Goal: Task Accomplishment & Management: Use online tool/utility

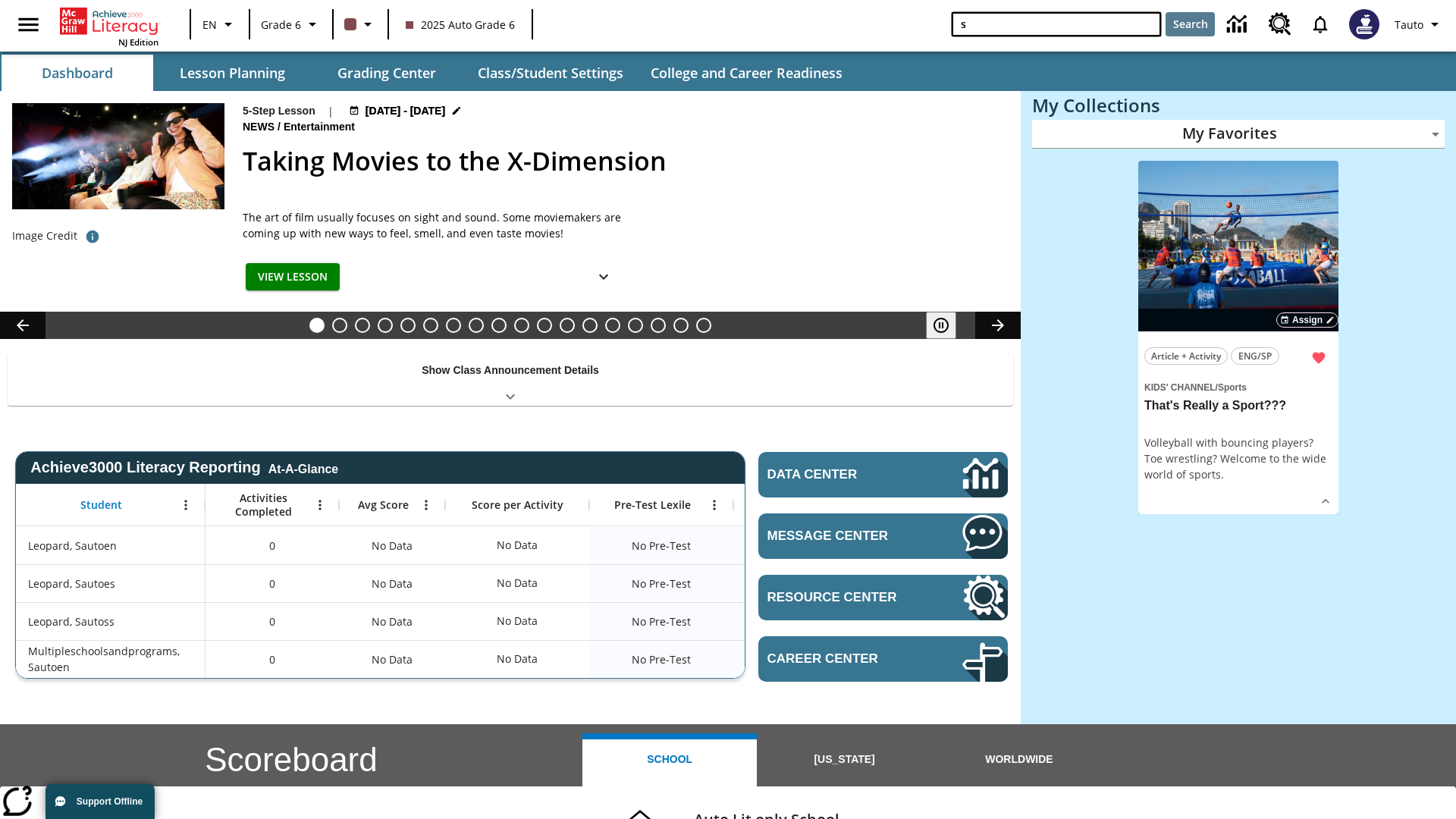
type input "s"
click at [1190, 25] on button "Search" at bounding box center [1191, 25] width 49 height 25
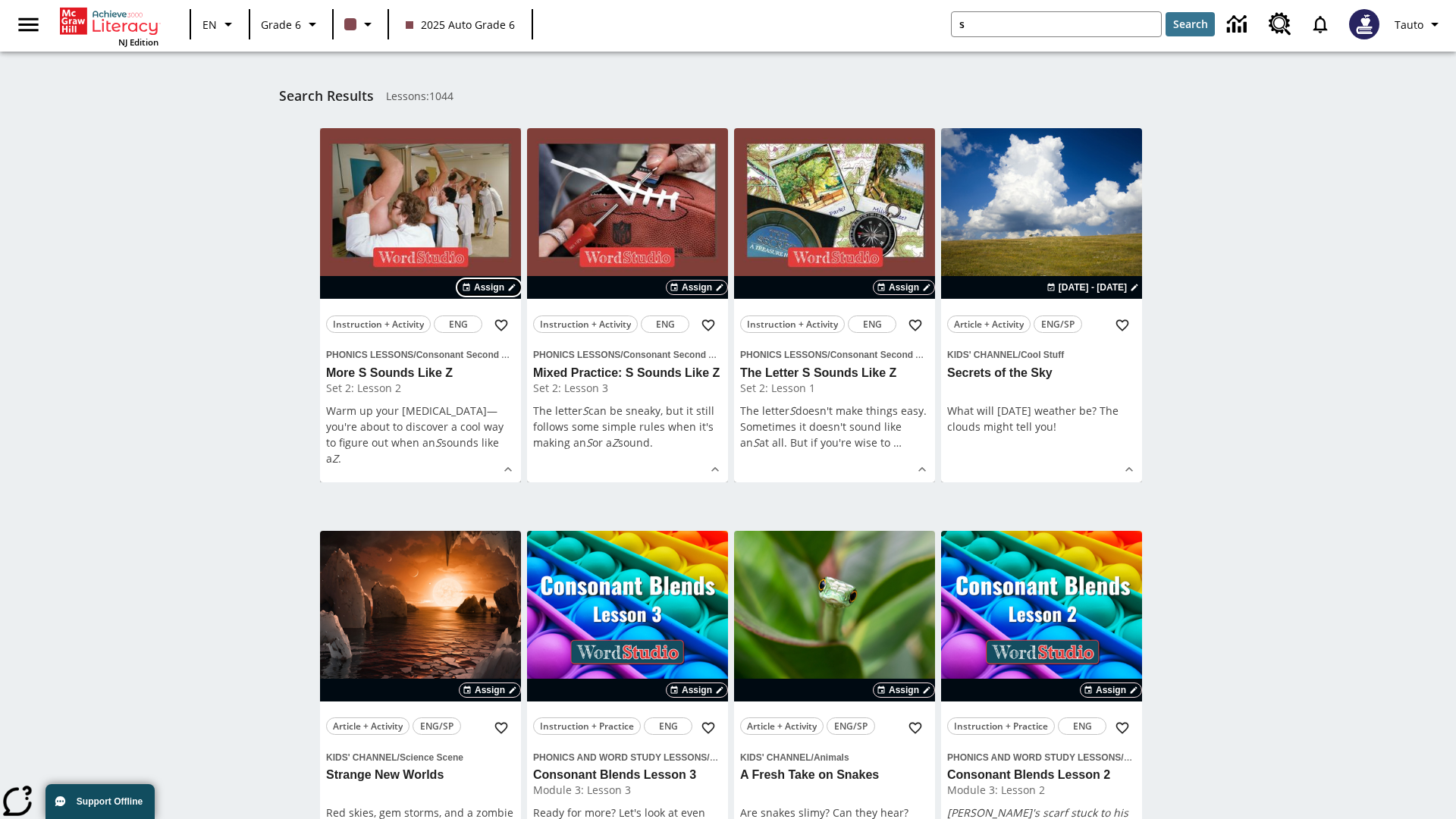
click at [490, 287] on span "Assign" at bounding box center [489, 287] width 30 height 14
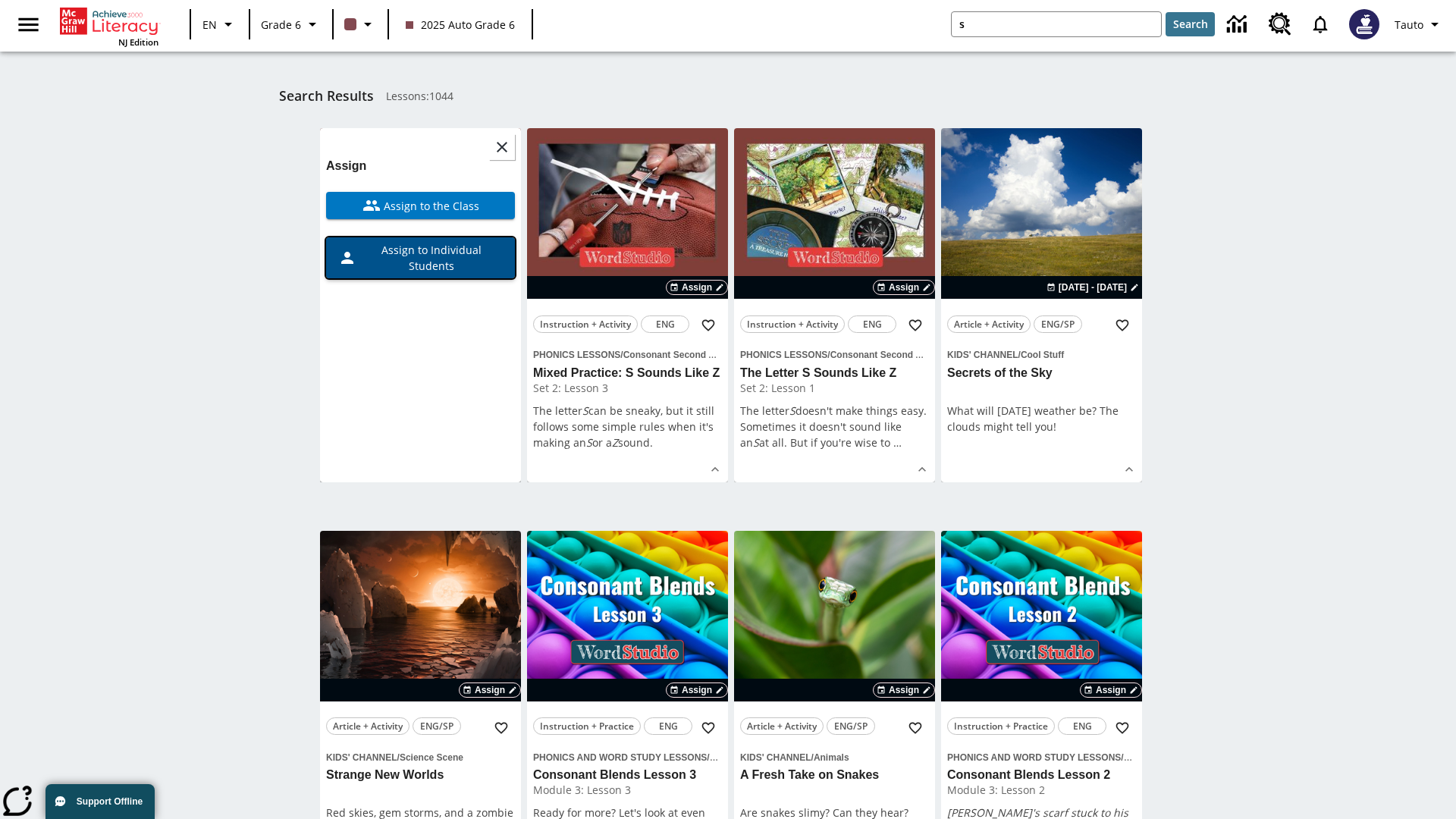
click at [420, 258] on span "Assign to Individual Students" at bounding box center [429, 257] width 147 height 32
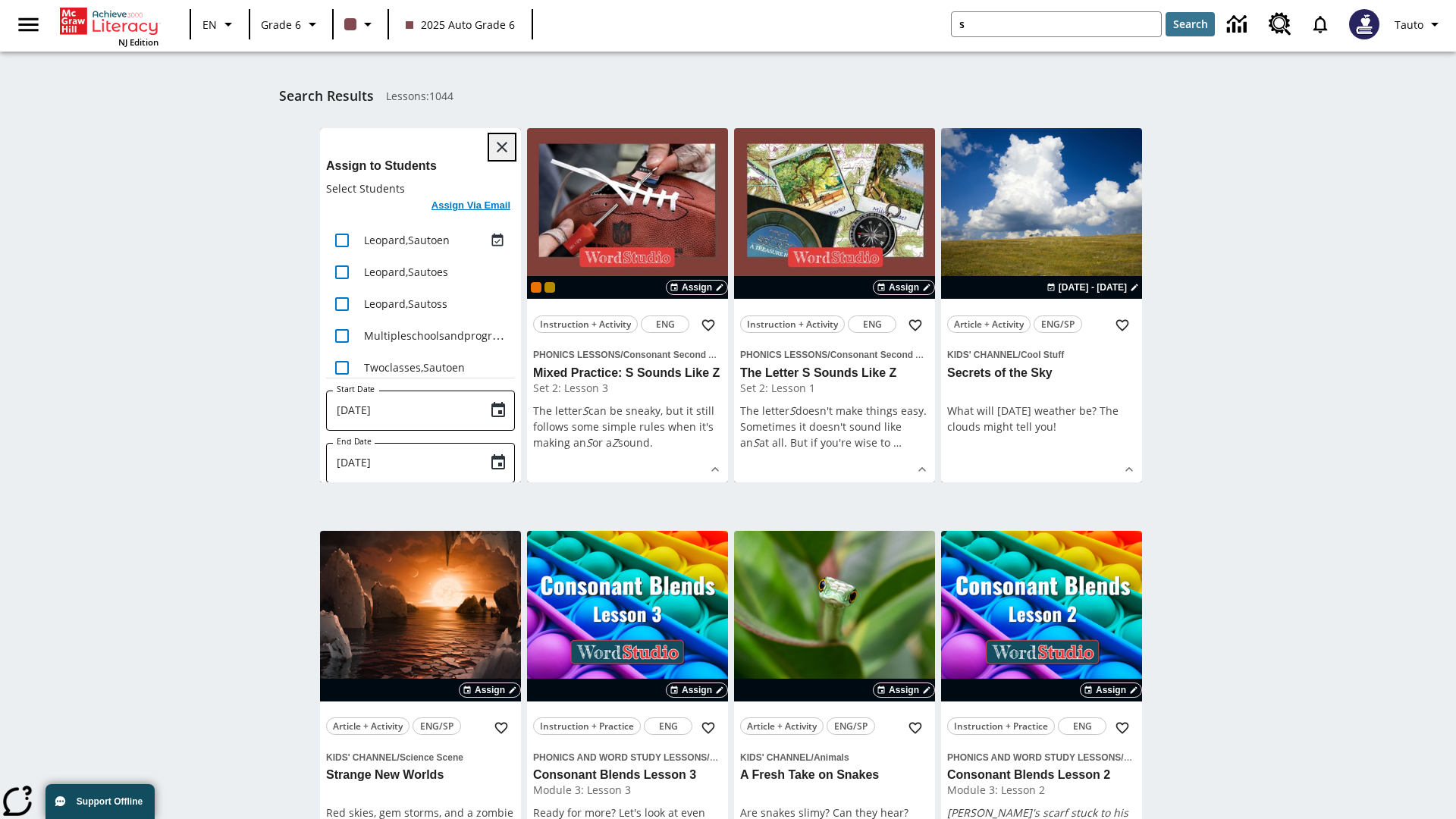
click at [502, 147] on icon "Close" at bounding box center [501, 147] width 11 height 11
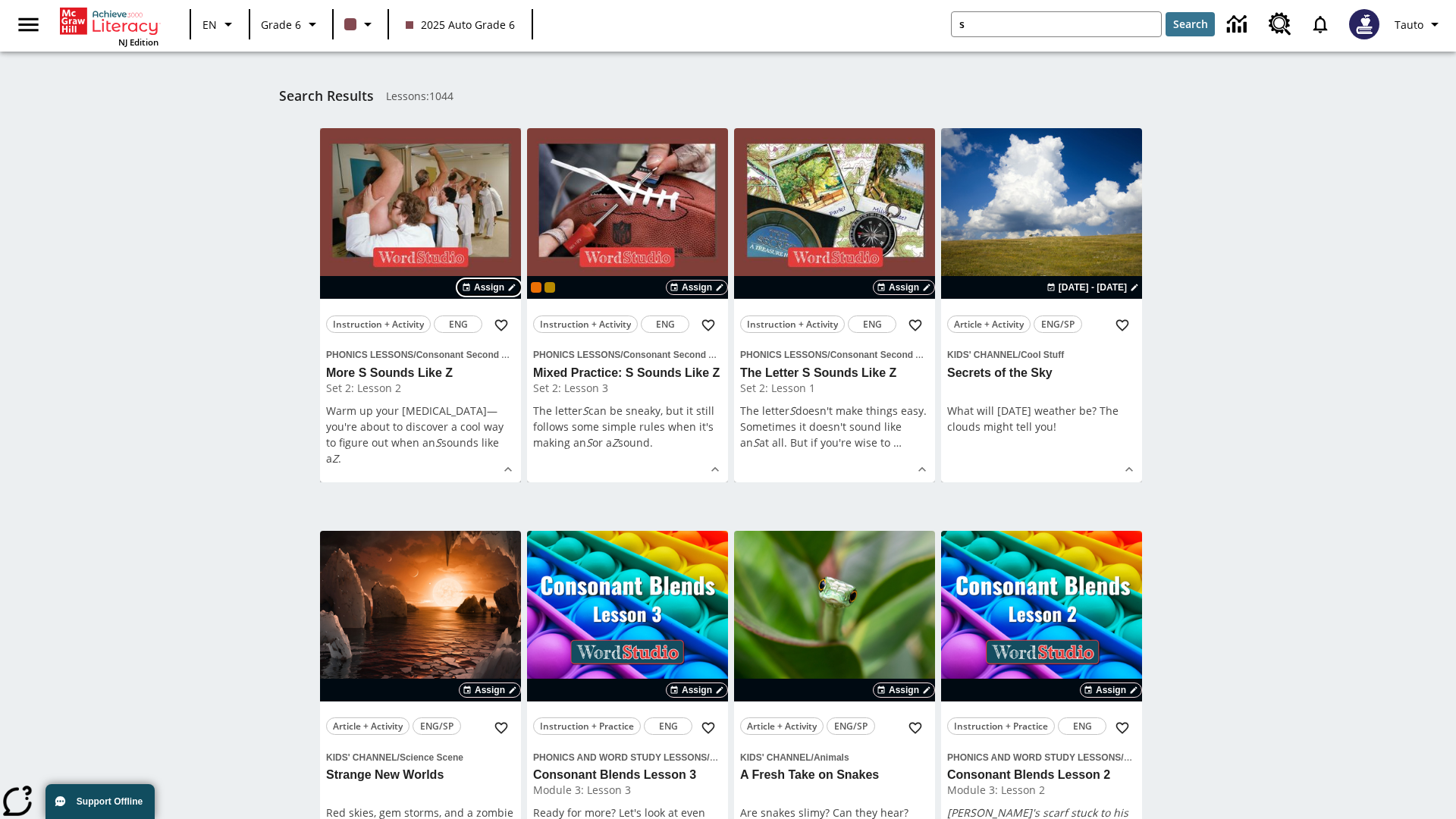
click at [490, 287] on span "Assign" at bounding box center [489, 287] width 30 height 14
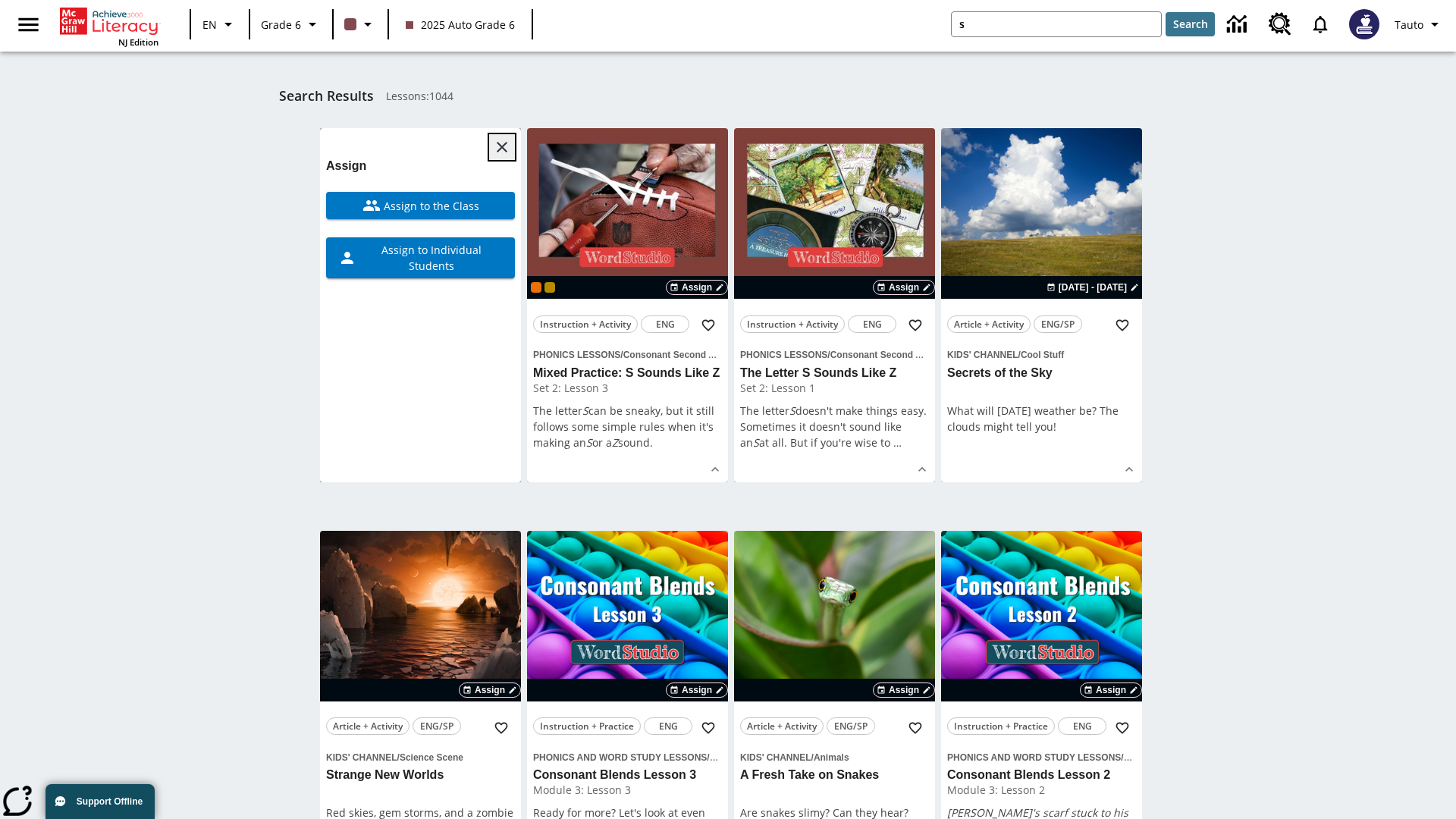
scroll to position [192, 0]
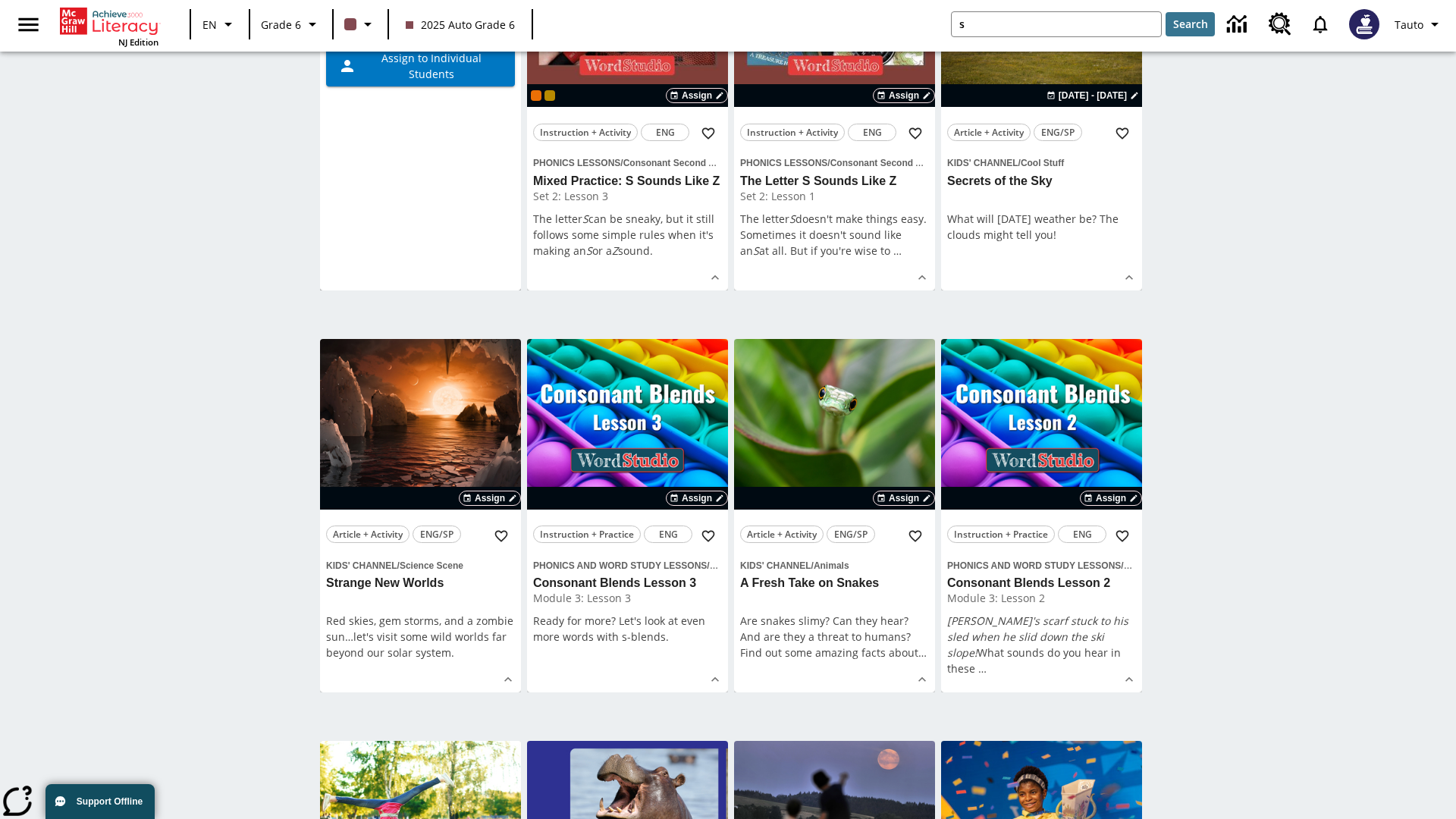
click at [420, 22] on span "Assign to the Class" at bounding box center [430, 13] width 98 height 16
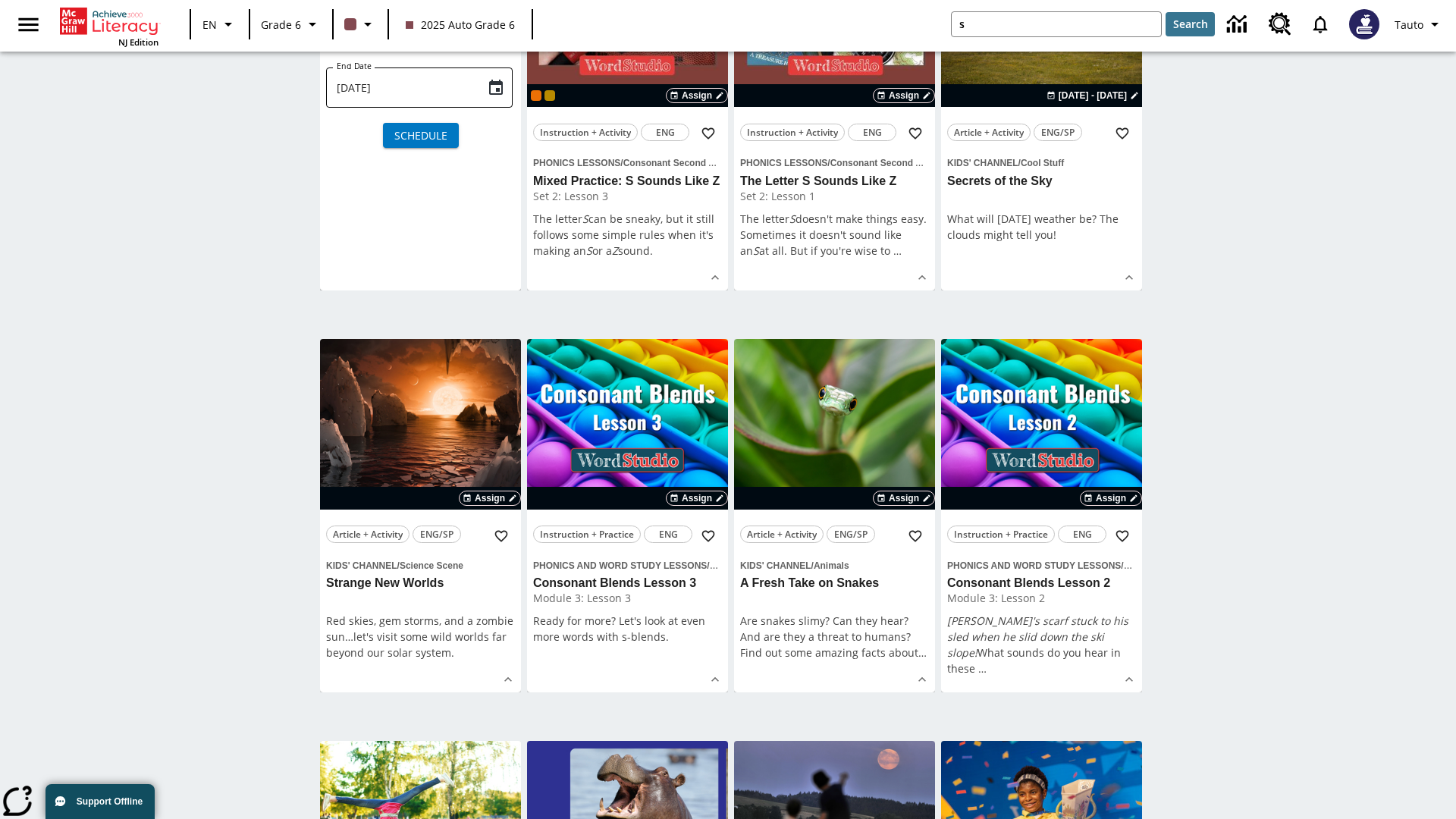
scroll to position [0, 0]
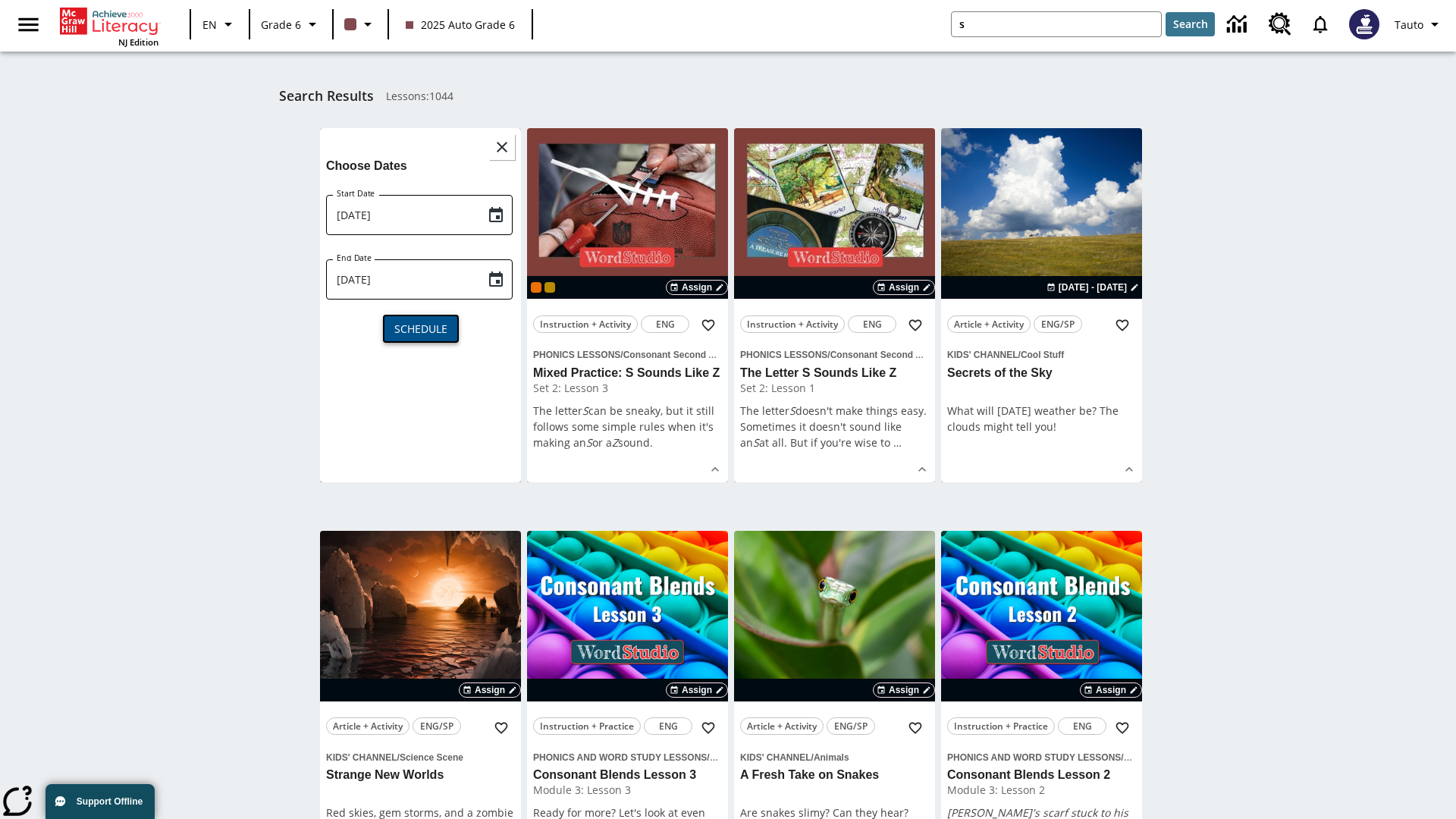
click at [420, 327] on span "Schedule" at bounding box center [420, 328] width 53 height 16
